Goal: Transaction & Acquisition: Purchase product/service

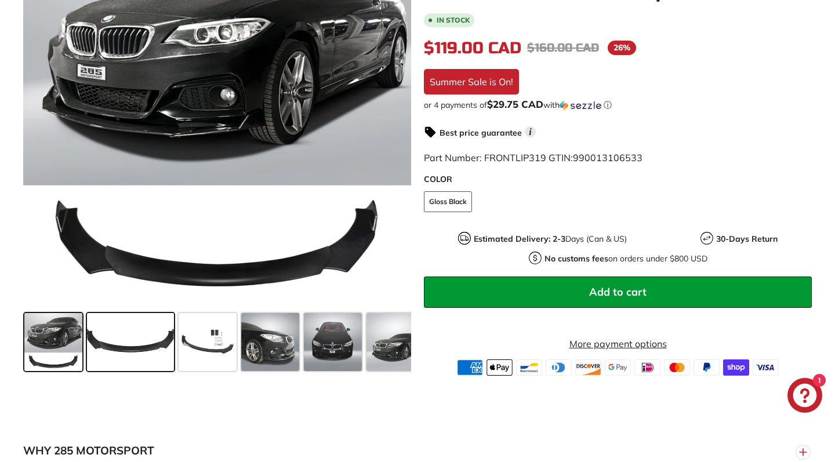
scroll to position [278, 0]
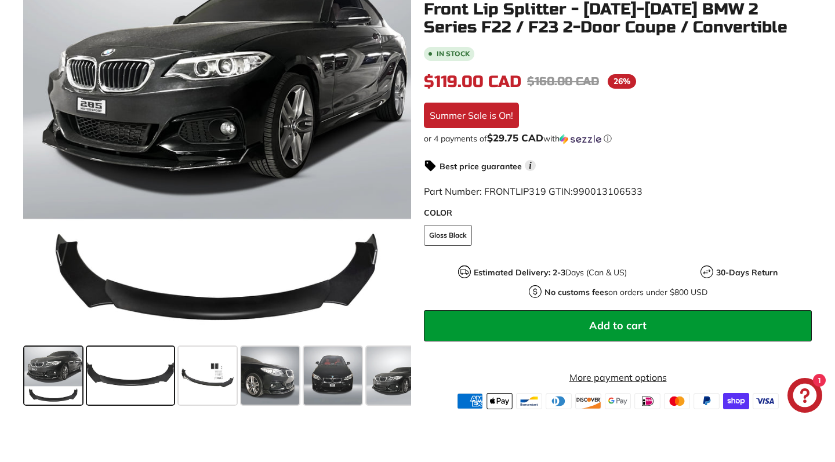
click at [126, 366] on span at bounding box center [130, 376] width 87 height 58
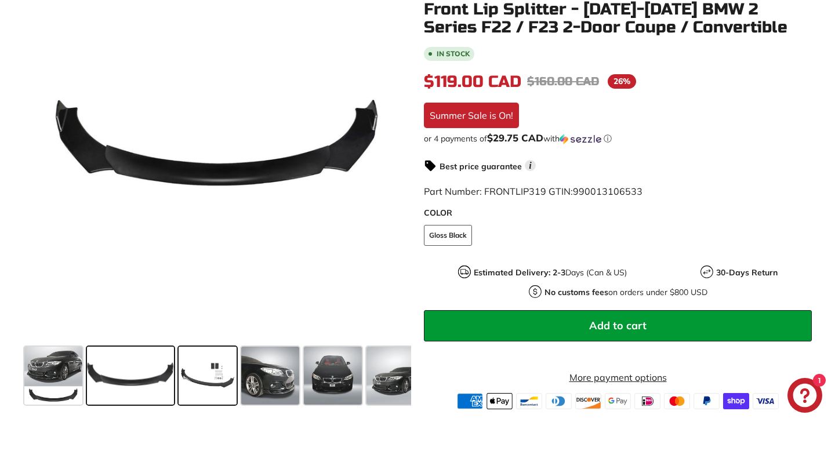
click at [197, 371] on span at bounding box center [208, 376] width 58 height 58
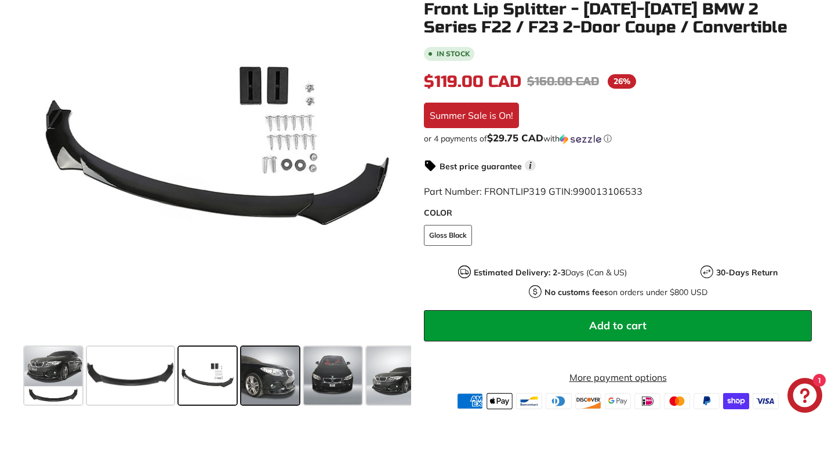
click at [256, 384] on span at bounding box center [270, 376] width 58 height 58
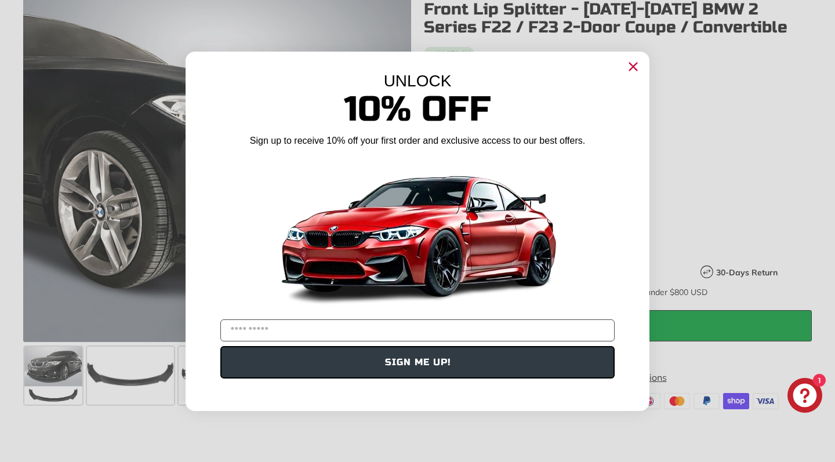
click at [632, 61] on circle "Close dialog" at bounding box center [632, 65] width 17 height 17
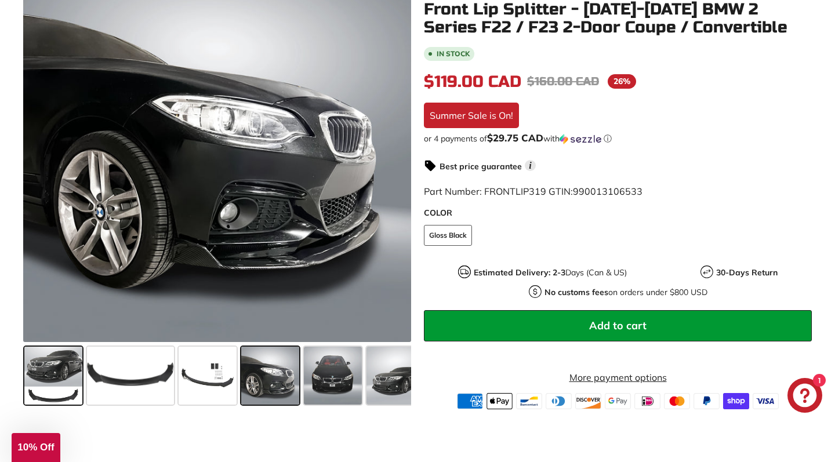
click at [69, 358] on span at bounding box center [53, 376] width 58 height 58
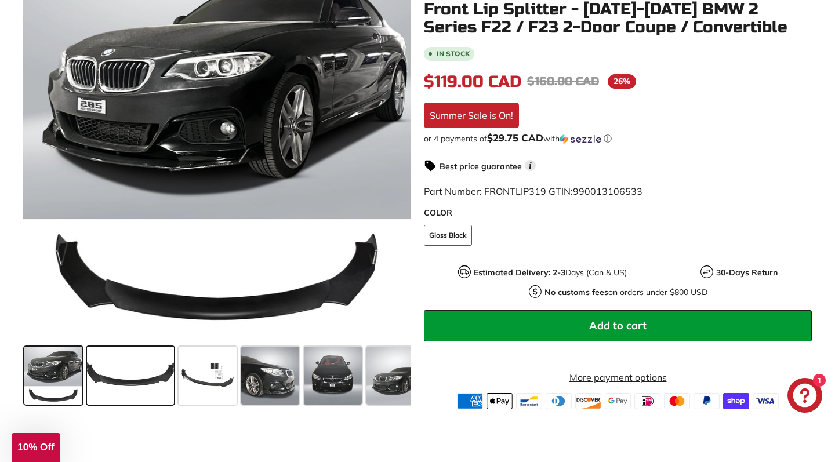
click at [112, 374] on span at bounding box center [130, 376] width 87 height 58
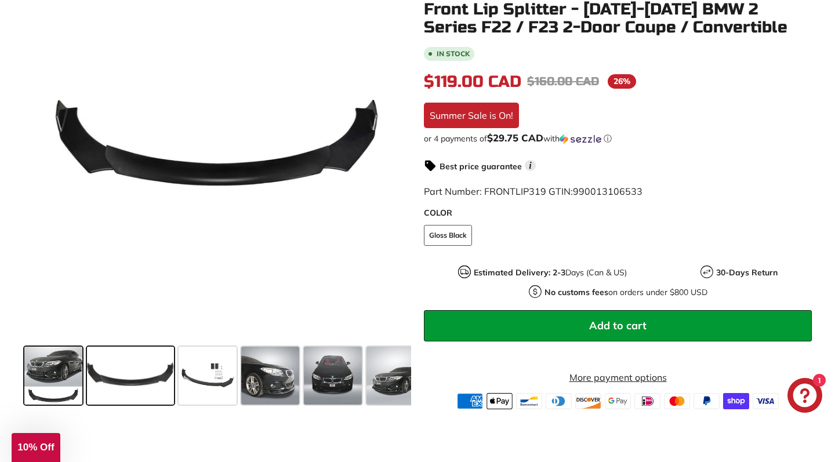
click at [57, 370] on span at bounding box center [53, 376] width 58 height 58
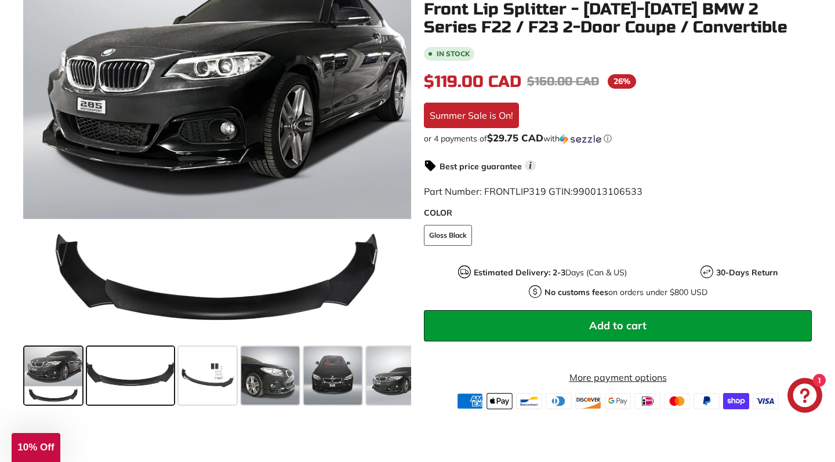
click at [170, 385] on span at bounding box center [130, 376] width 87 height 58
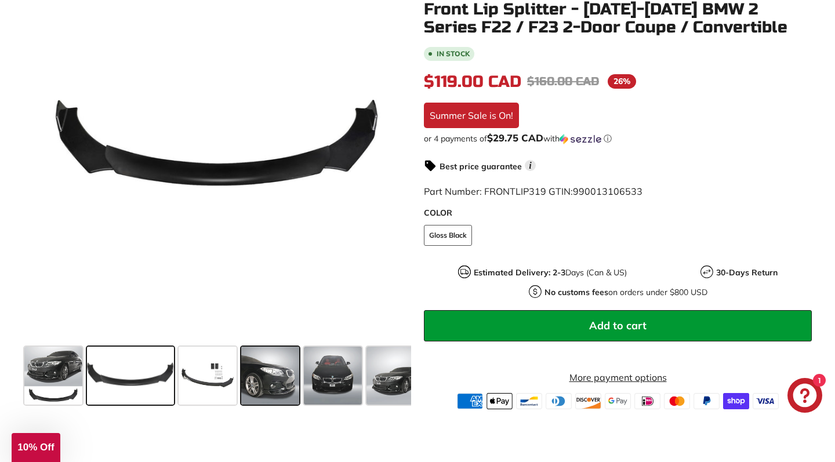
click at [290, 386] on span at bounding box center [270, 376] width 58 height 58
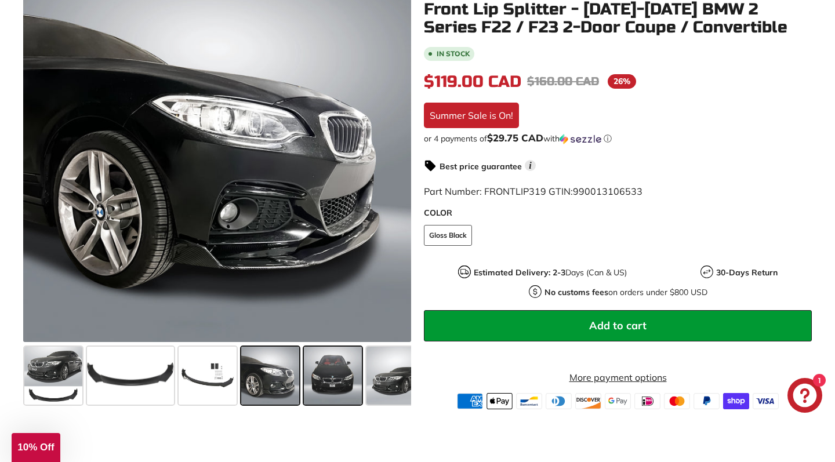
click at [323, 383] on span at bounding box center [333, 376] width 58 height 58
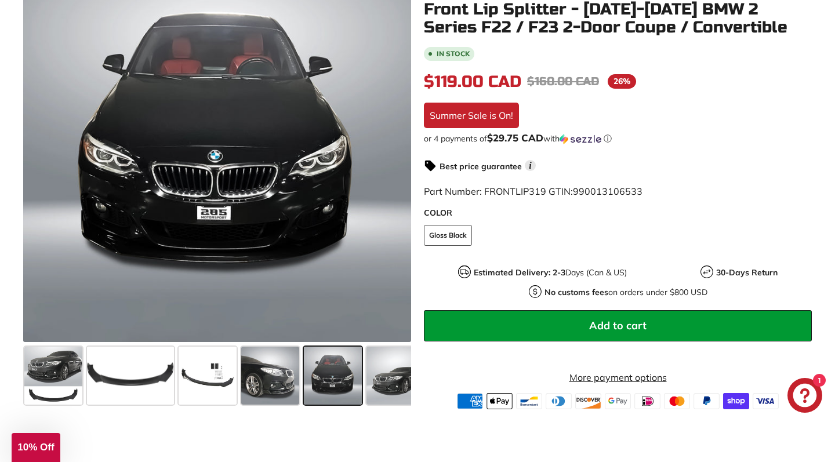
click at [352, 373] on span at bounding box center [333, 376] width 58 height 58
click at [374, 374] on span at bounding box center [395, 376] width 58 height 58
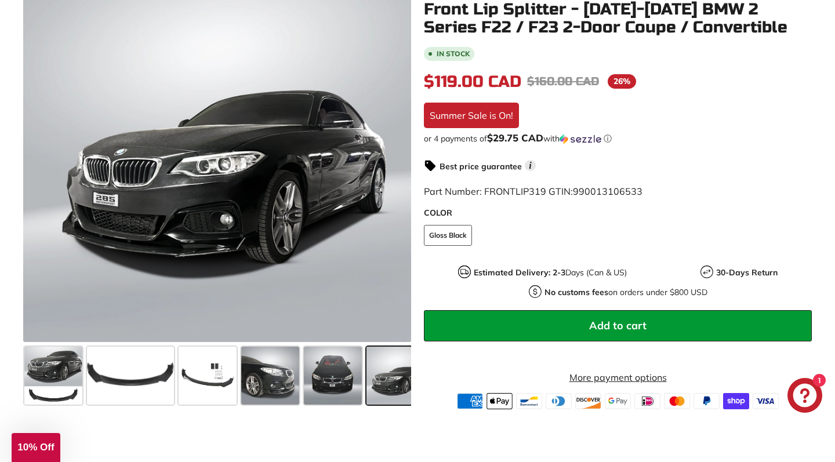
scroll to position [0, 78]
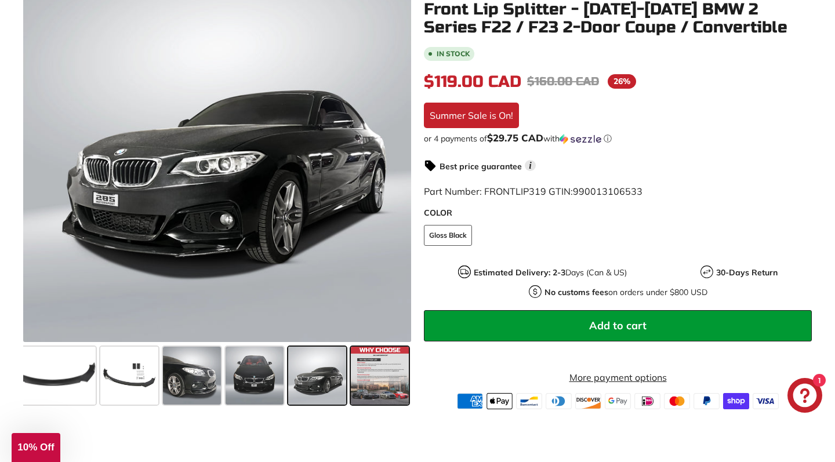
click at [374, 374] on span at bounding box center [380, 376] width 58 height 58
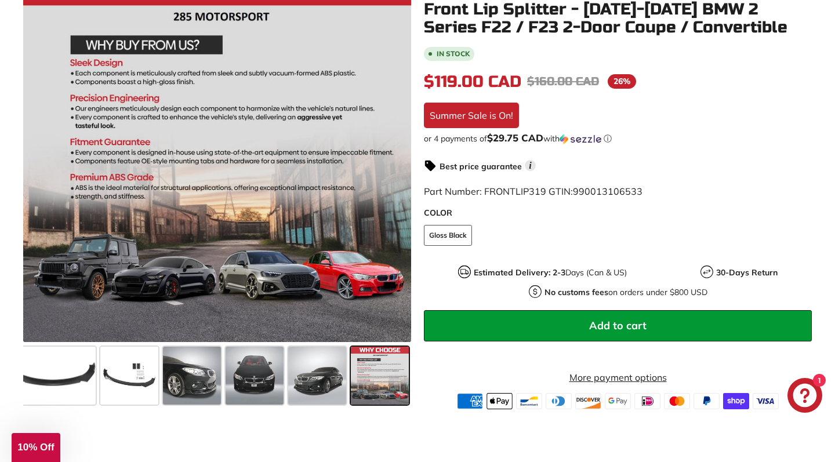
click at [358, 376] on span at bounding box center [380, 376] width 58 height 58
click at [314, 376] on span at bounding box center [317, 376] width 58 height 58
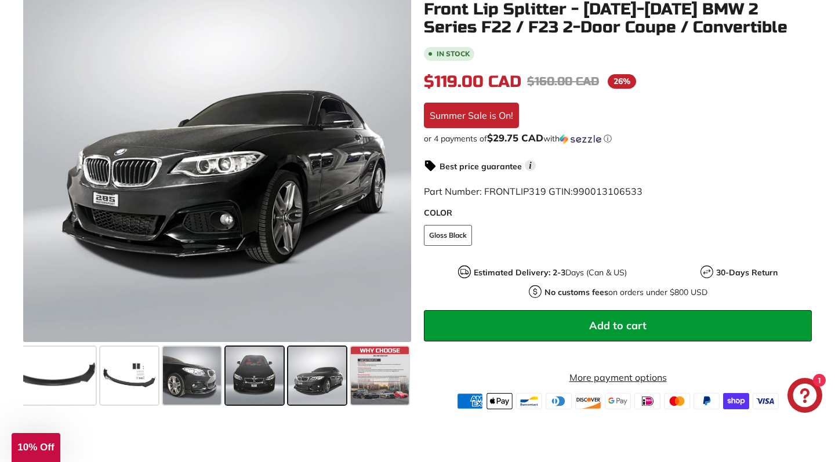
click at [252, 366] on span at bounding box center [254, 376] width 58 height 58
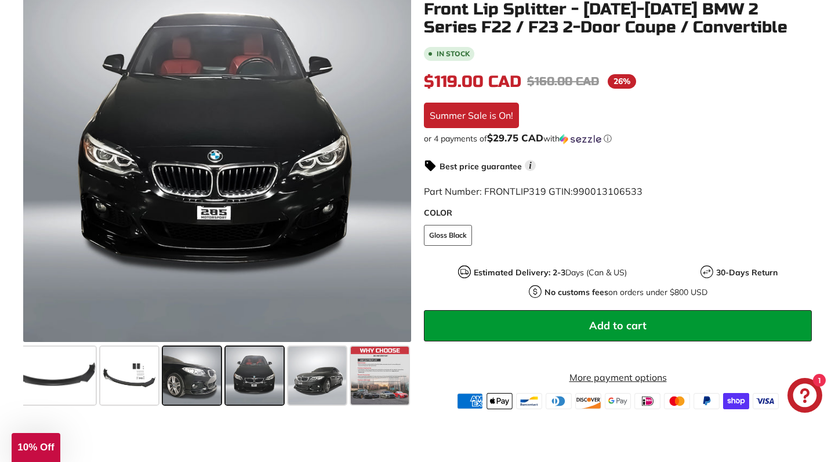
click at [180, 373] on span at bounding box center [192, 376] width 58 height 58
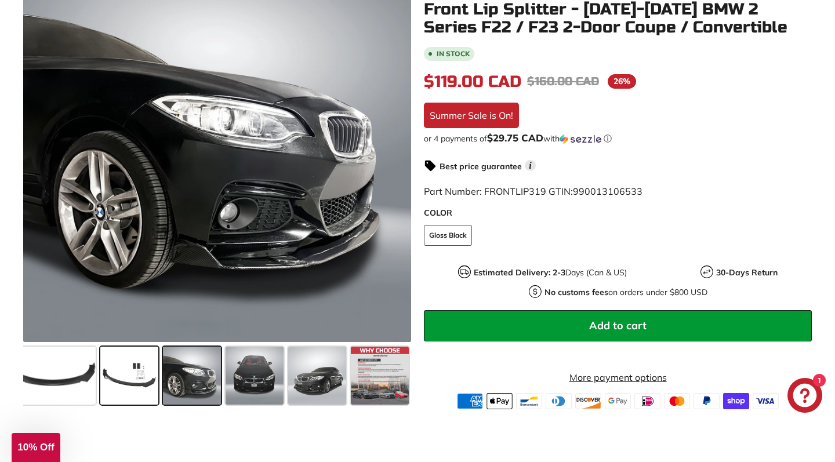
click at [123, 370] on span at bounding box center [129, 376] width 58 height 58
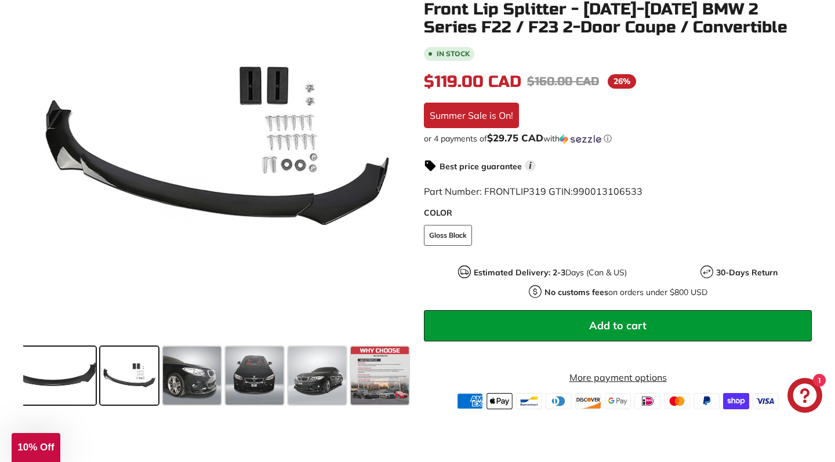
click at [65, 367] on span at bounding box center [52, 376] width 87 height 58
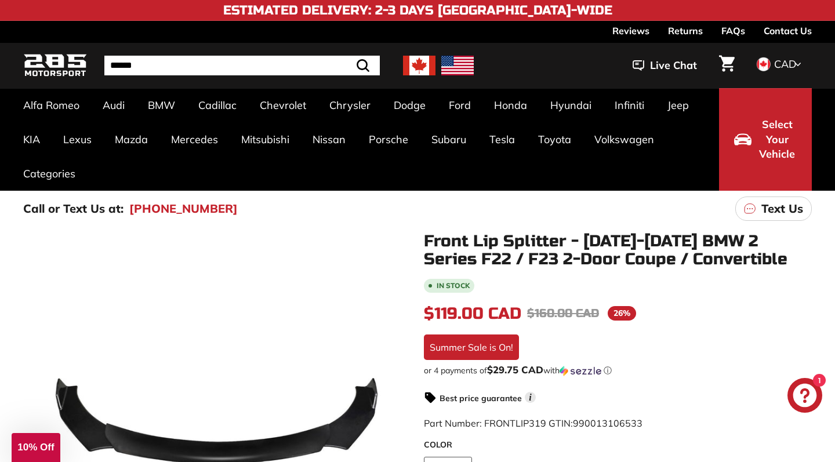
scroll to position [0, 0]
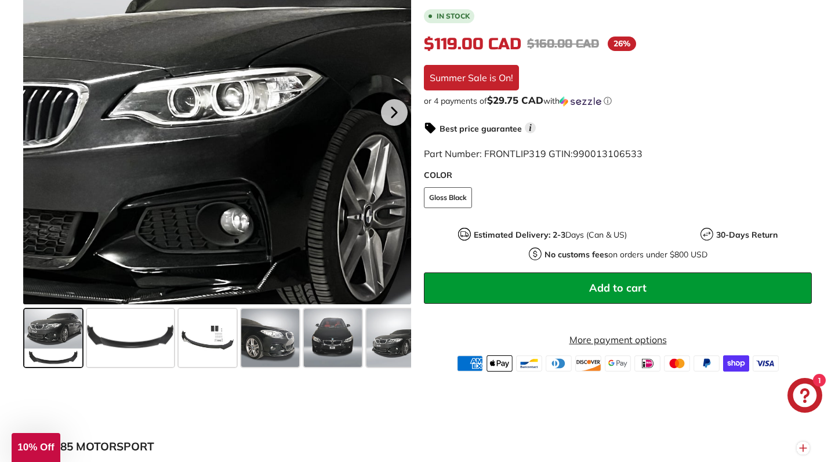
scroll to position [359, 0]
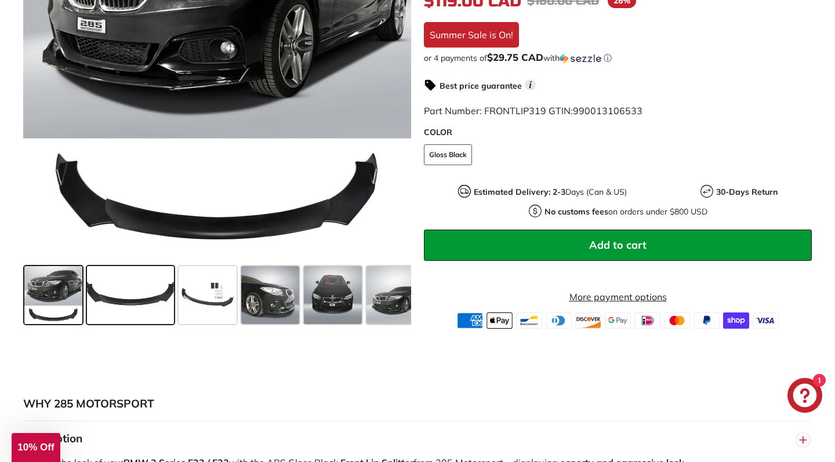
click at [121, 309] on span at bounding box center [130, 295] width 87 height 58
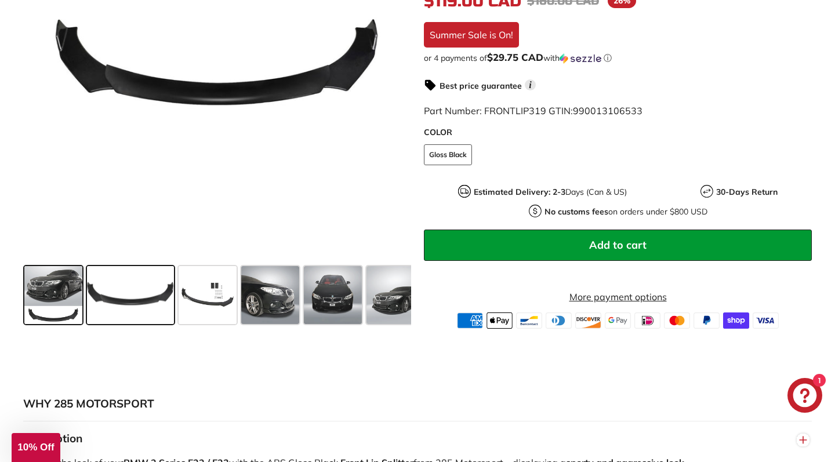
click at [42, 294] on span at bounding box center [53, 295] width 58 height 58
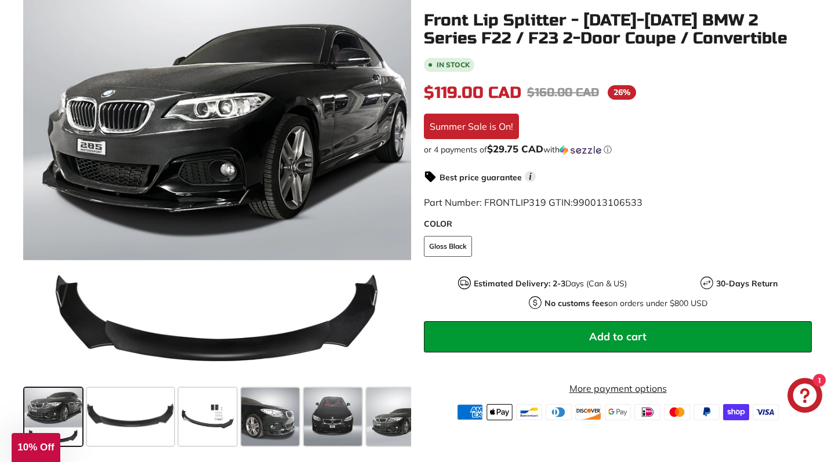
scroll to position [225, 0]
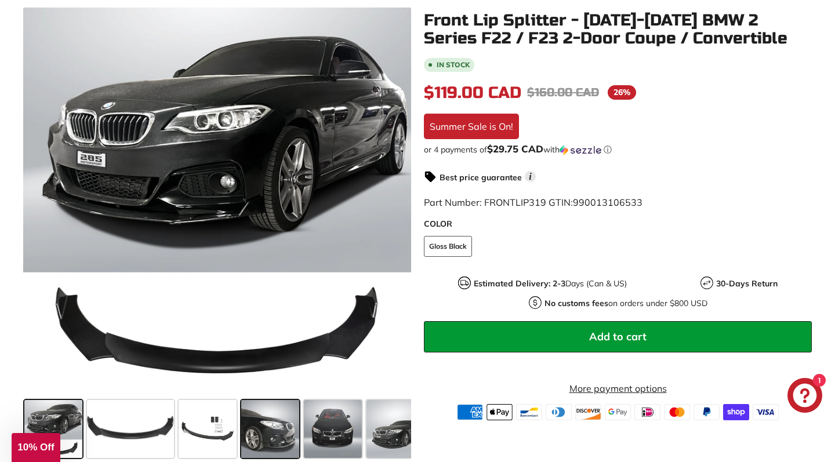
click at [278, 420] on span at bounding box center [270, 429] width 58 height 58
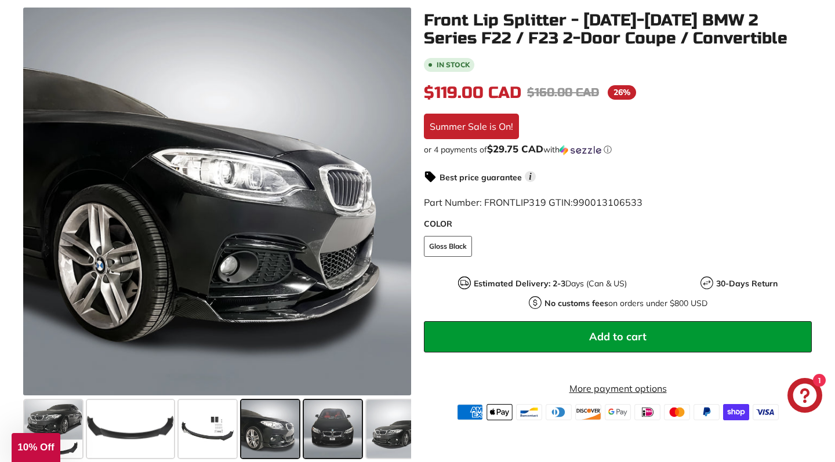
click at [354, 429] on span at bounding box center [333, 429] width 58 height 58
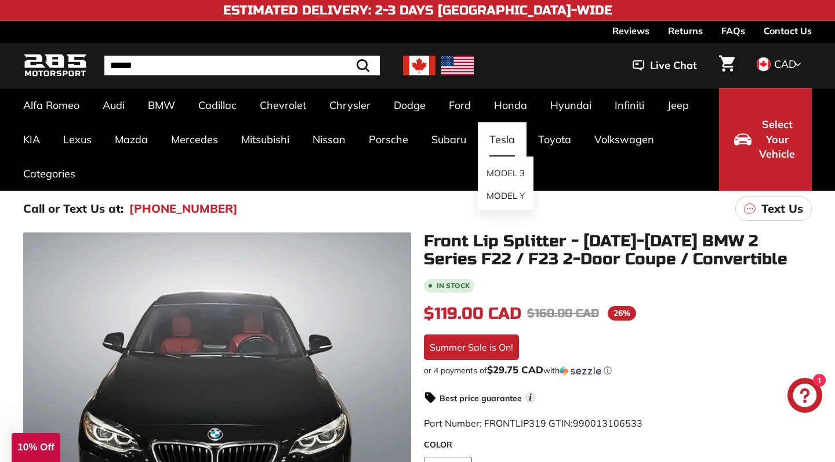
scroll to position [0, 0]
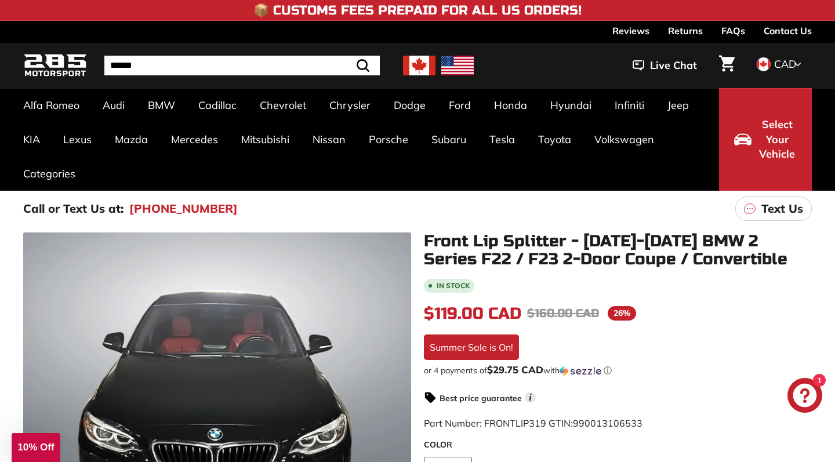
click at [467, 63] on img at bounding box center [457, 66] width 32 height 20
click at [468, 66] on img at bounding box center [457, 66] width 32 height 20
click at [453, 61] on img at bounding box center [457, 66] width 32 height 20
click at [446, 63] on img at bounding box center [457, 66] width 32 height 20
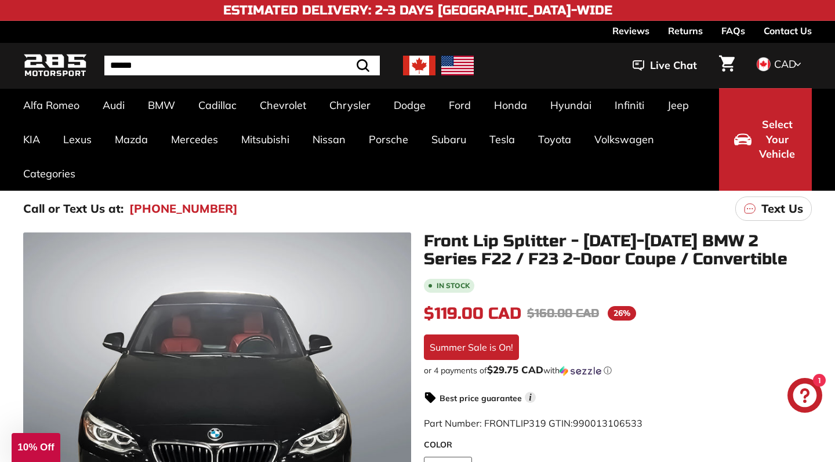
click at [446, 63] on img at bounding box center [457, 66] width 32 height 20
click at [462, 64] on img at bounding box center [457, 66] width 32 height 20
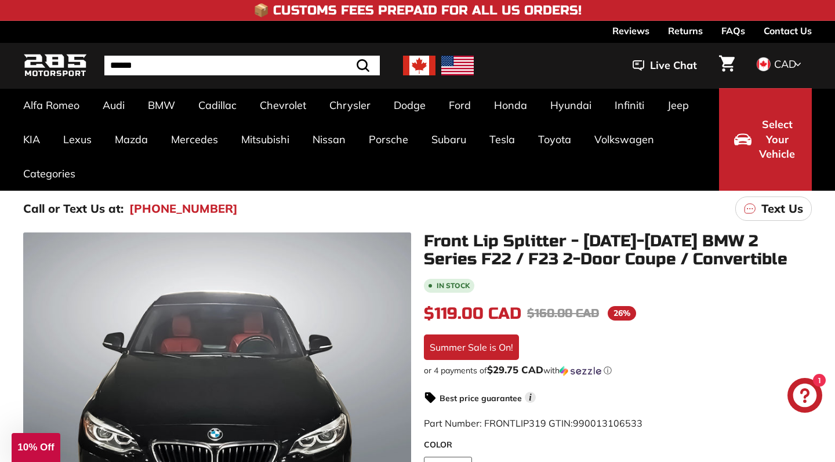
click at [462, 64] on img at bounding box center [457, 66] width 32 height 20
click at [791, 62] on span "CAD" at bounding box center [785, 63] width 22 height 13
click at [767, 107] on span at bounding box center [762, 103] width 15 height 15
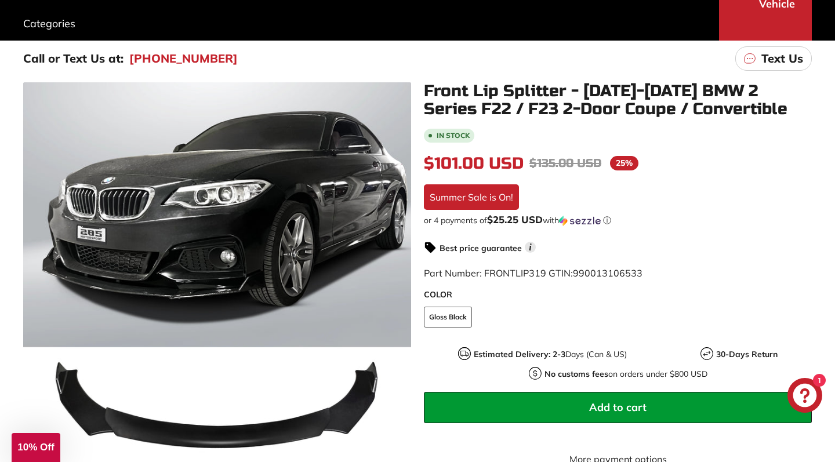
scroll to position [149, 0]
